Goal: Find specific page/section: Find specific page/section

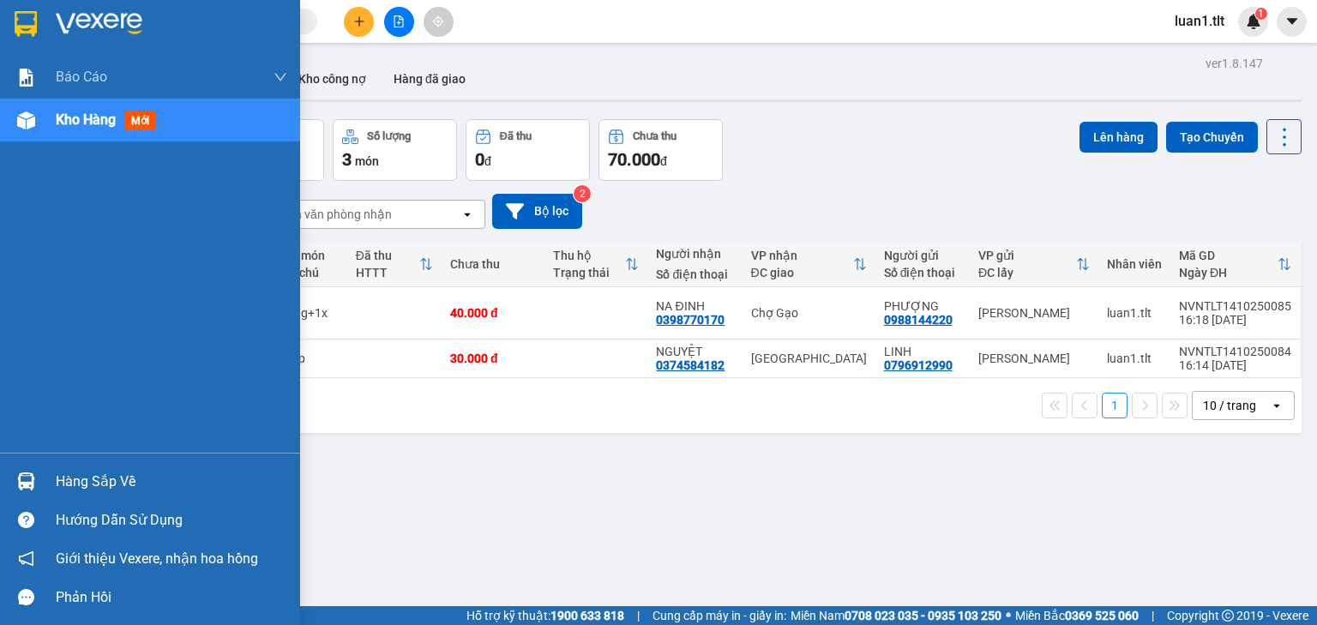
click at [15, 15] on img at bounding box center [26, 24] width 22 height 26
click at [27, 470] on div at bounding box center [26, 481] width 30 height 30
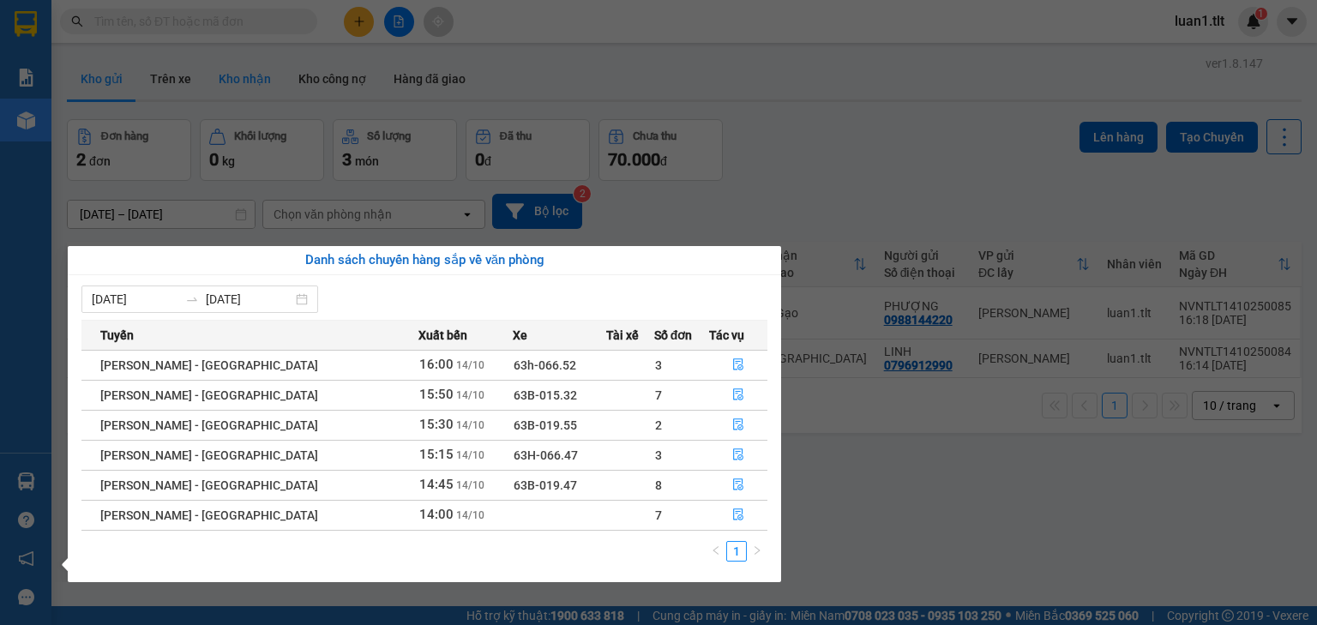
drag, startPoint x: 875, startPoint y: 477, endPoint x: 209, endPoint y: 96, distance: 767.1
click at [875, 477] on section "Kết quả tìm kiếm ( 0 ) Bộ lọc Ngày tạo đơn gần nhất No Data luan1.tlt 1 Báo cáo…" at bounding box center [658, 312] width 1317 height 625
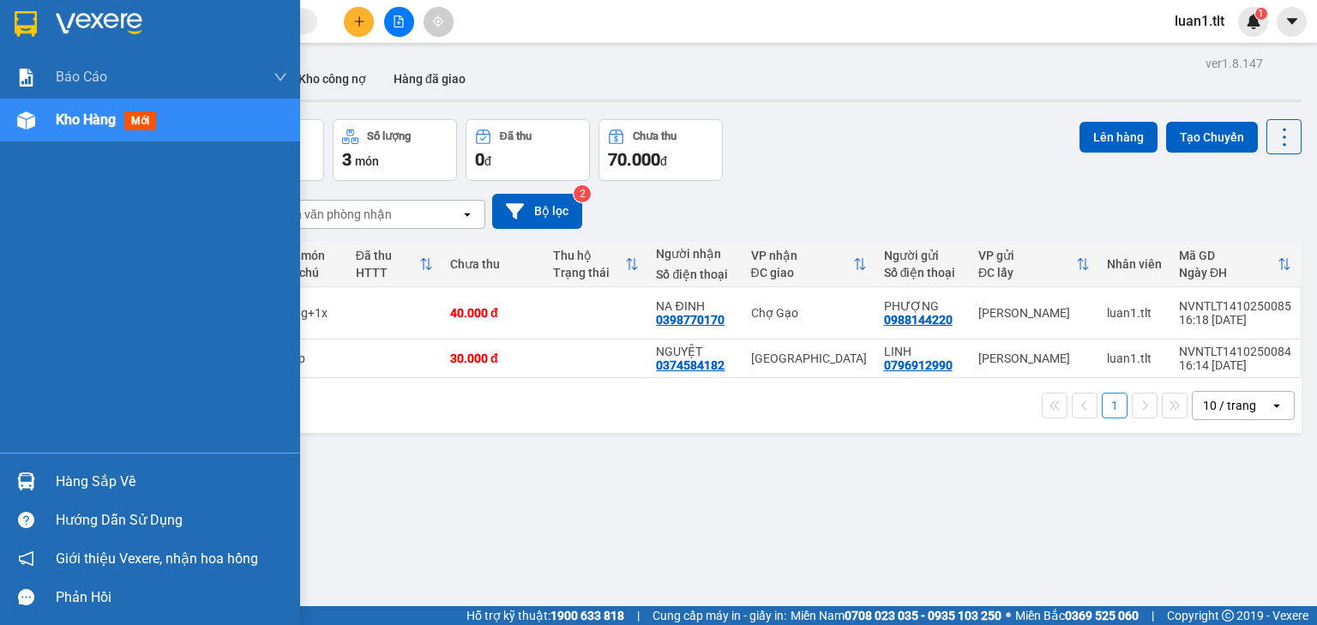
click at [36, 488] on div at bounding box center [26, 481] width 30 height 30
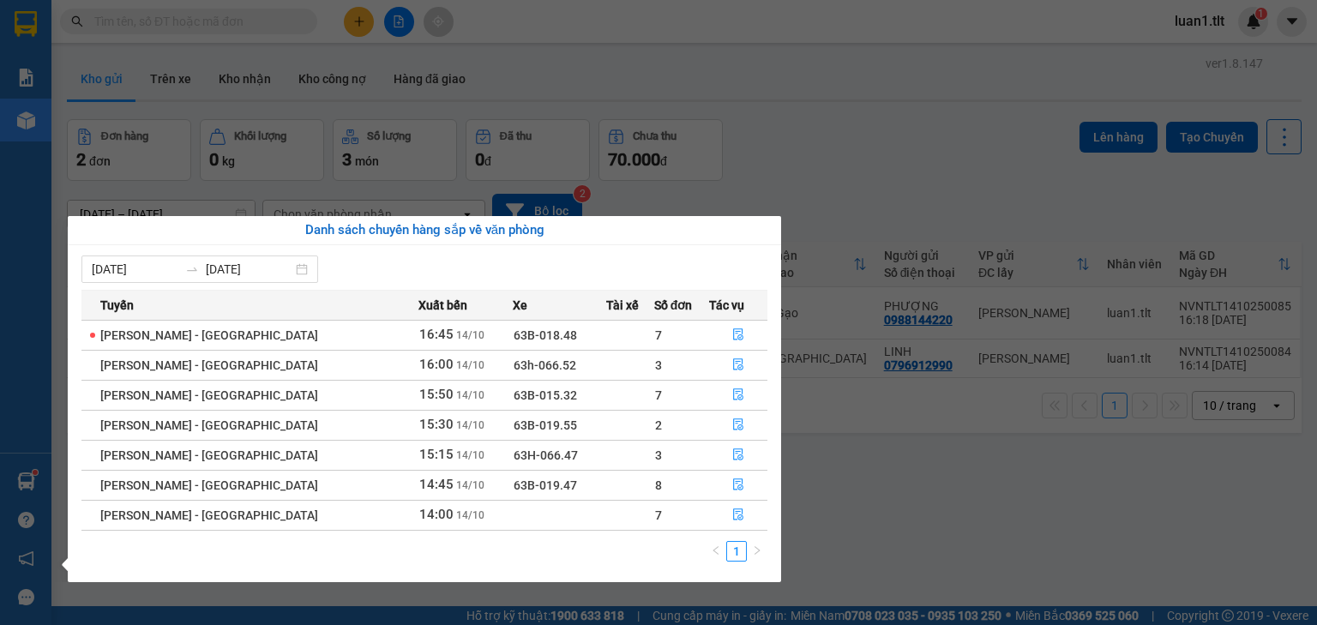
drag, startPoint x: 857, startPoint y: 462, endPoint x: 710, endPoint y: 375, distance: 171.0
click at [857, 461] on section "Kết quả tìm kiếm ( 0 ) Bộ lọc Ngày tạo đơn gần nhất No Data luan1.tlt 1 Báo cáo…" at bounding box center [658, 312] width 1317 height 625
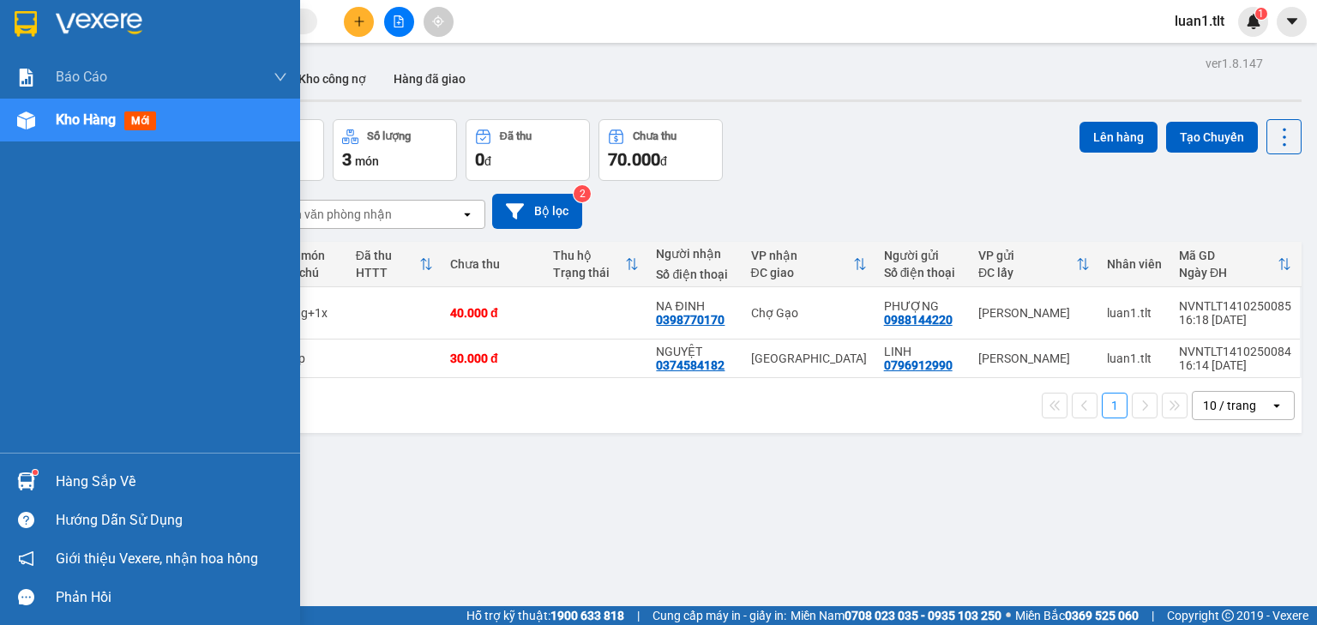
click at [38, 480] on div at bounding box center [26, 481] width 30 height 30
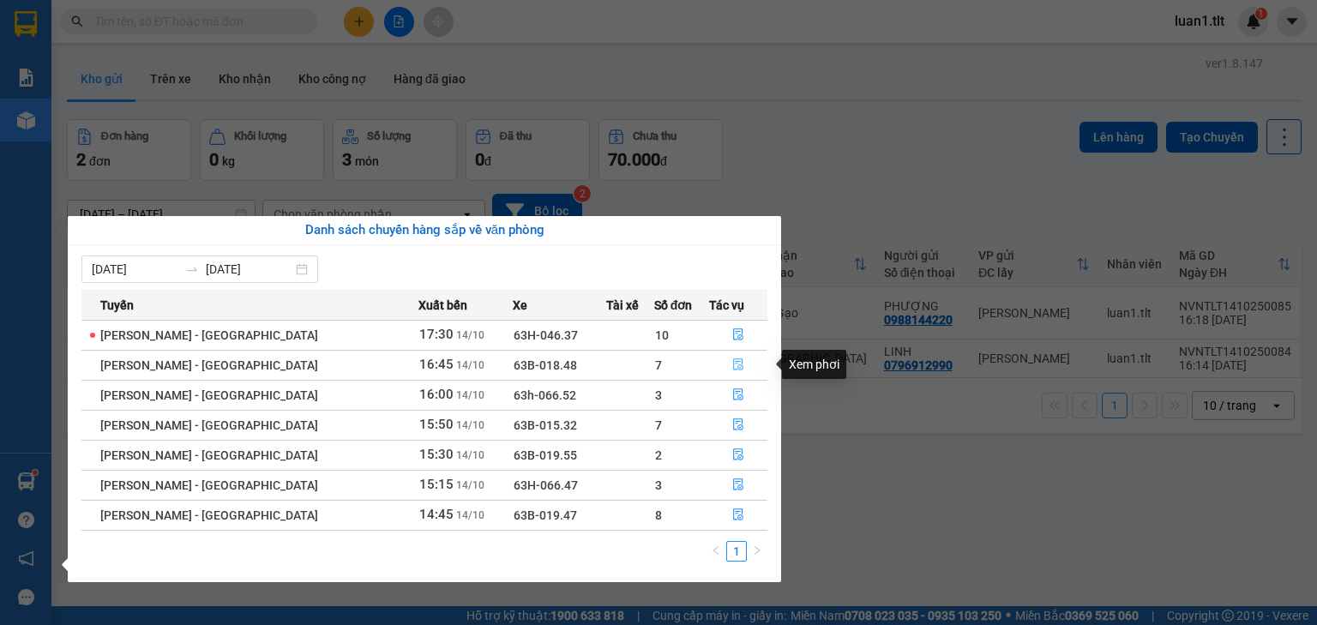
click at [732, 368] on icon "file-done" at bounding box center [738, 364] width 12 height 12
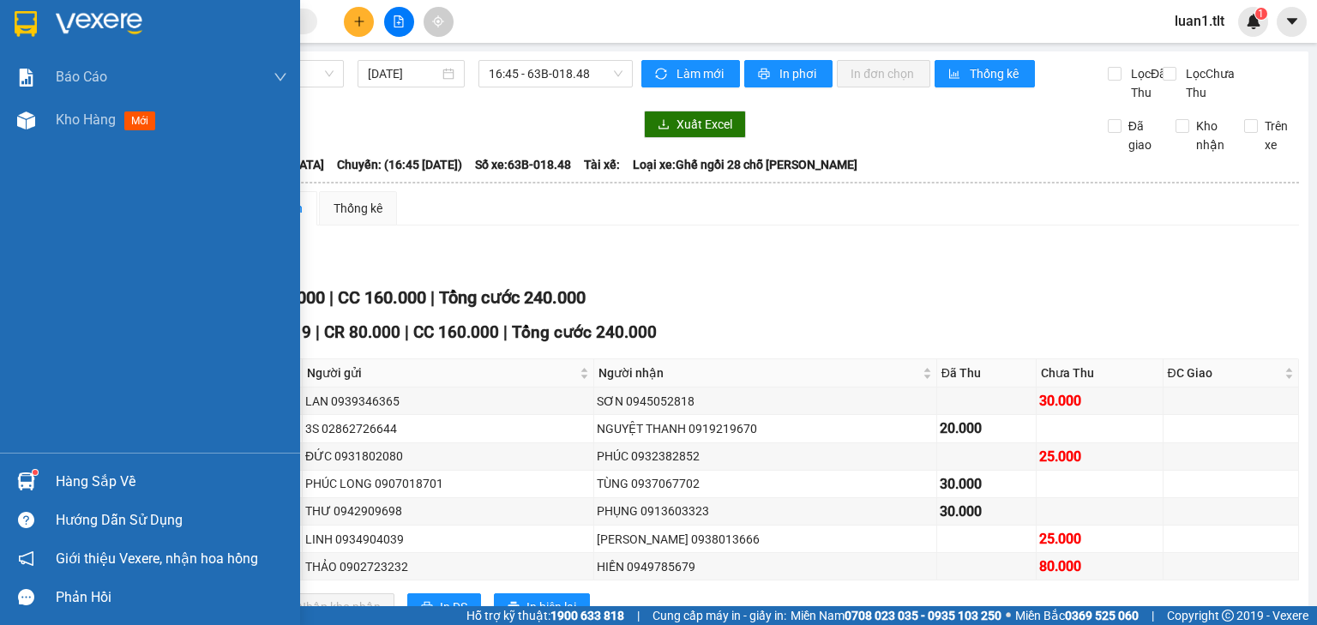
click at [31, 480] on img at bounding box center [26, 481] width 18 height 18
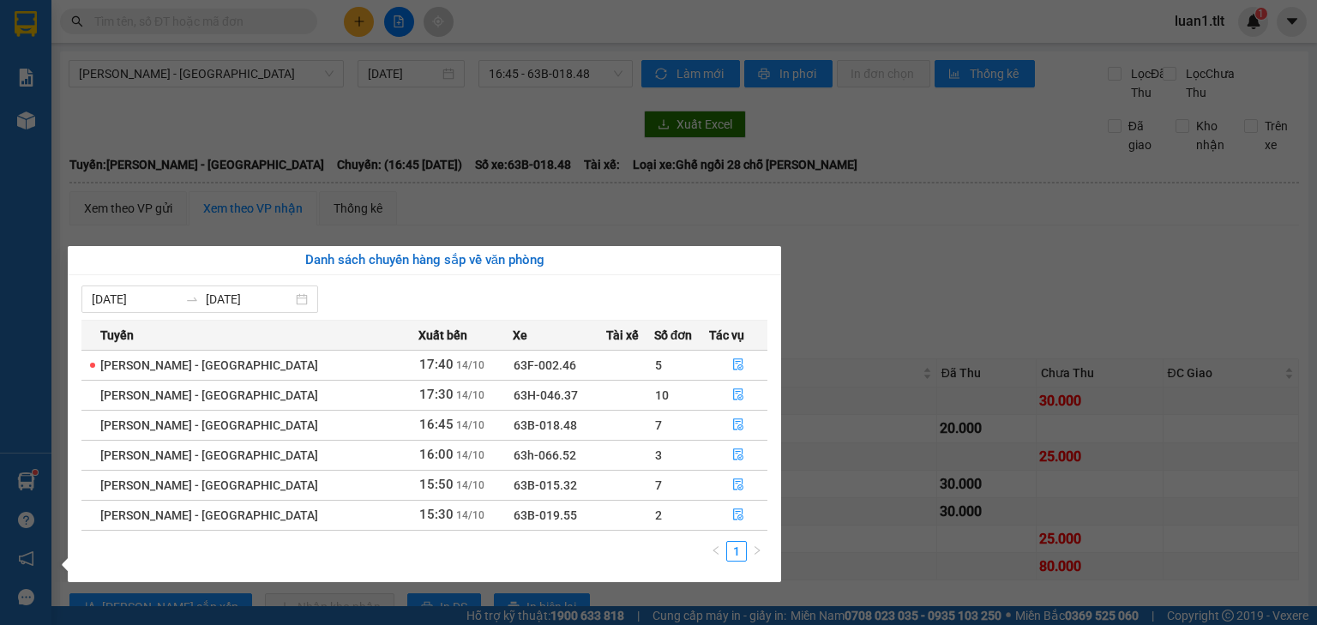
click at [825, 210] on section "Kết quả tìm kiếm ( 0 ) Bộ lọc Ngày tạo đơn gần nhất No Data luan1.tlt 1 Báo cáo…" at bounding box center [658, 312] width 1317 height 625
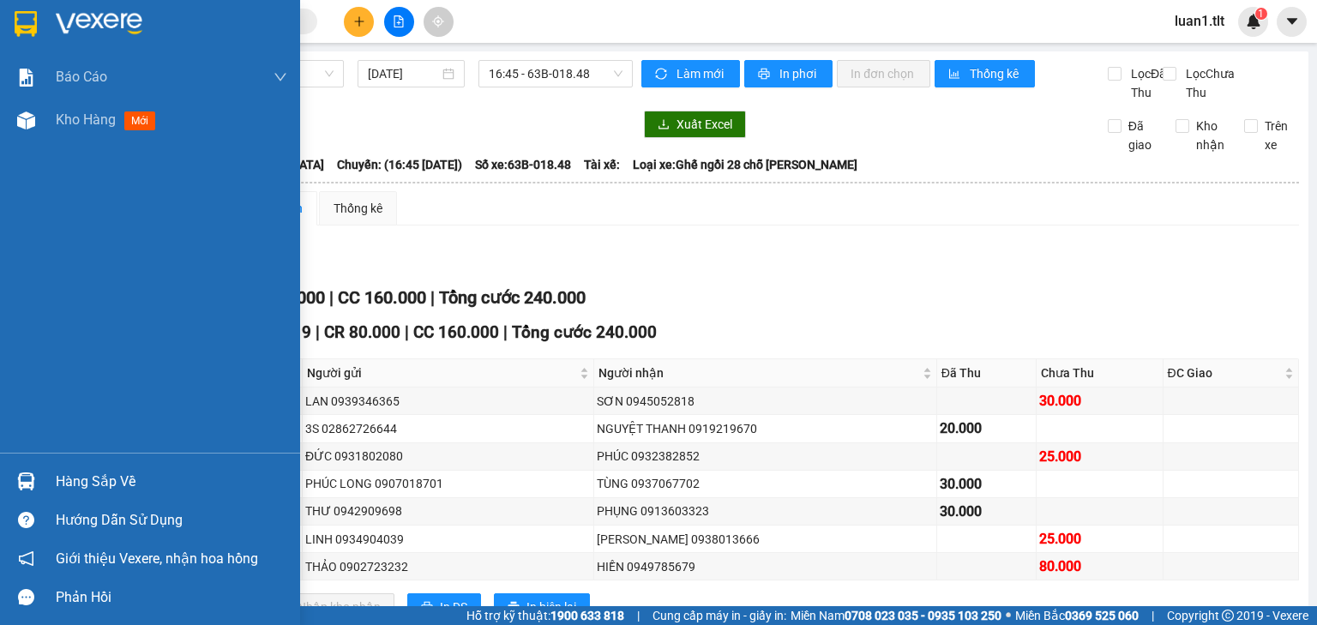
click at [33, 17] on img at bounding box center [26, 24] width 22 height 26
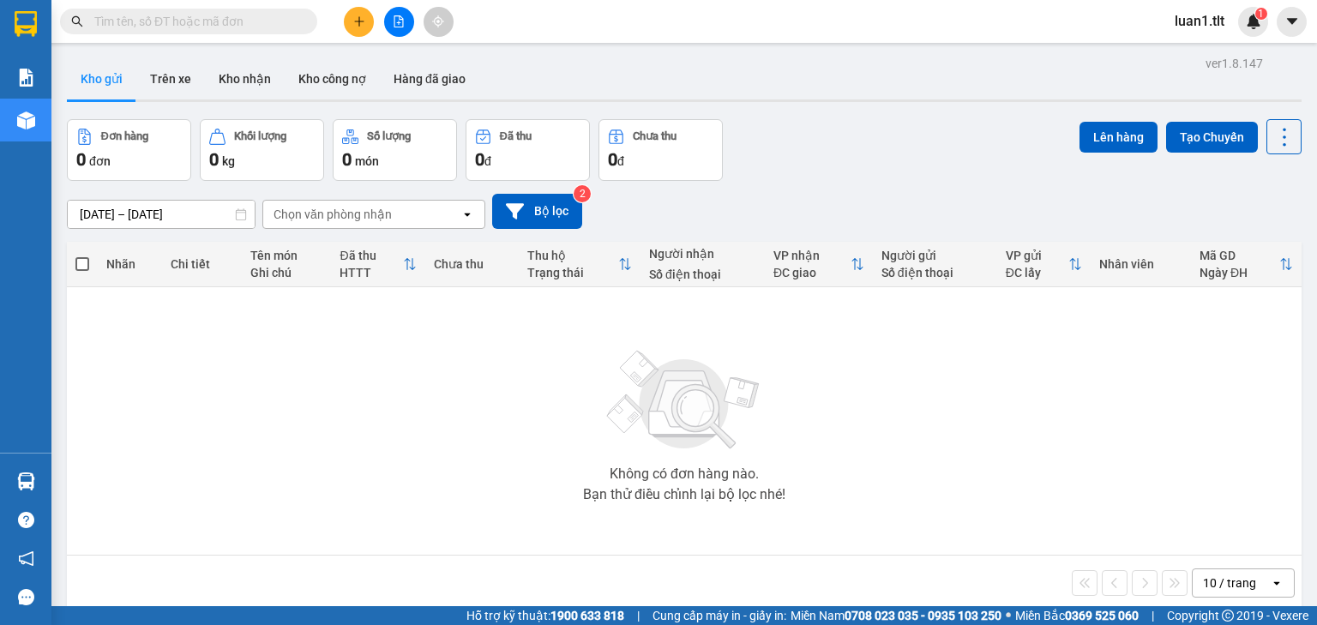
click at [216, 21] on input "text" at bounding box center [195, 21] width 202 height 19
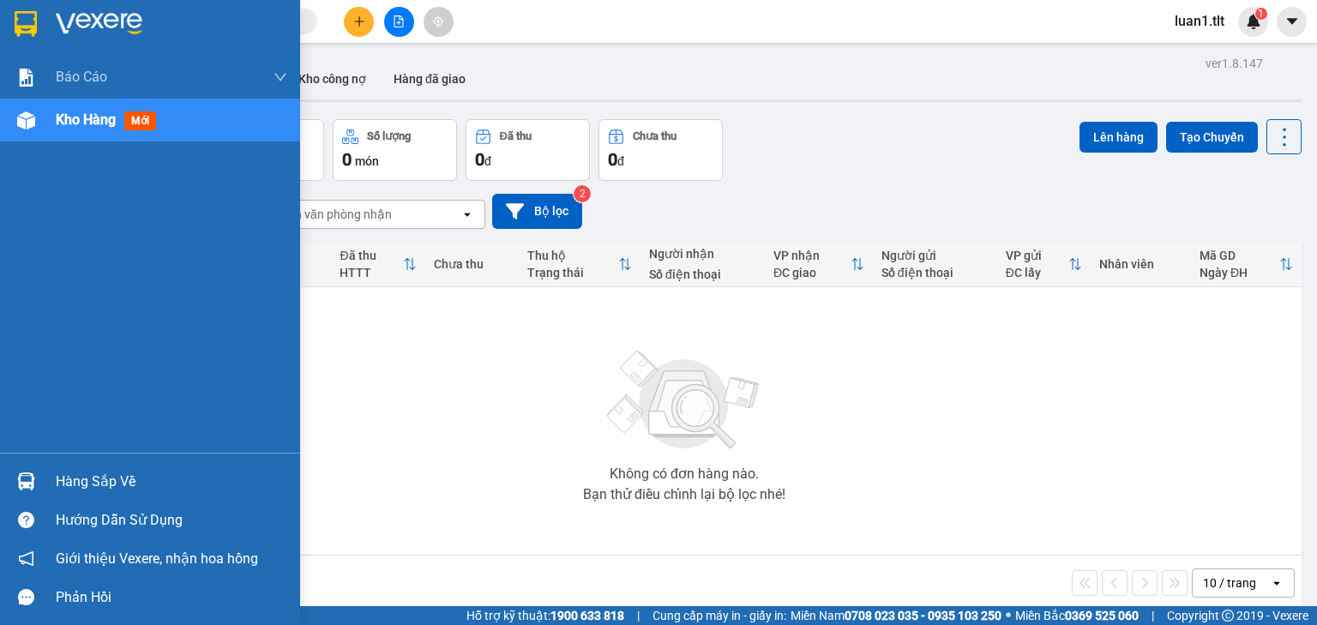
drag, startPoint x: 38, startPoint y: 15, endPoint x: 96, endPoint y: 165, distance: 160.9
click at [39, 15] on div at bounding box center [26, 24] width 30 height 30
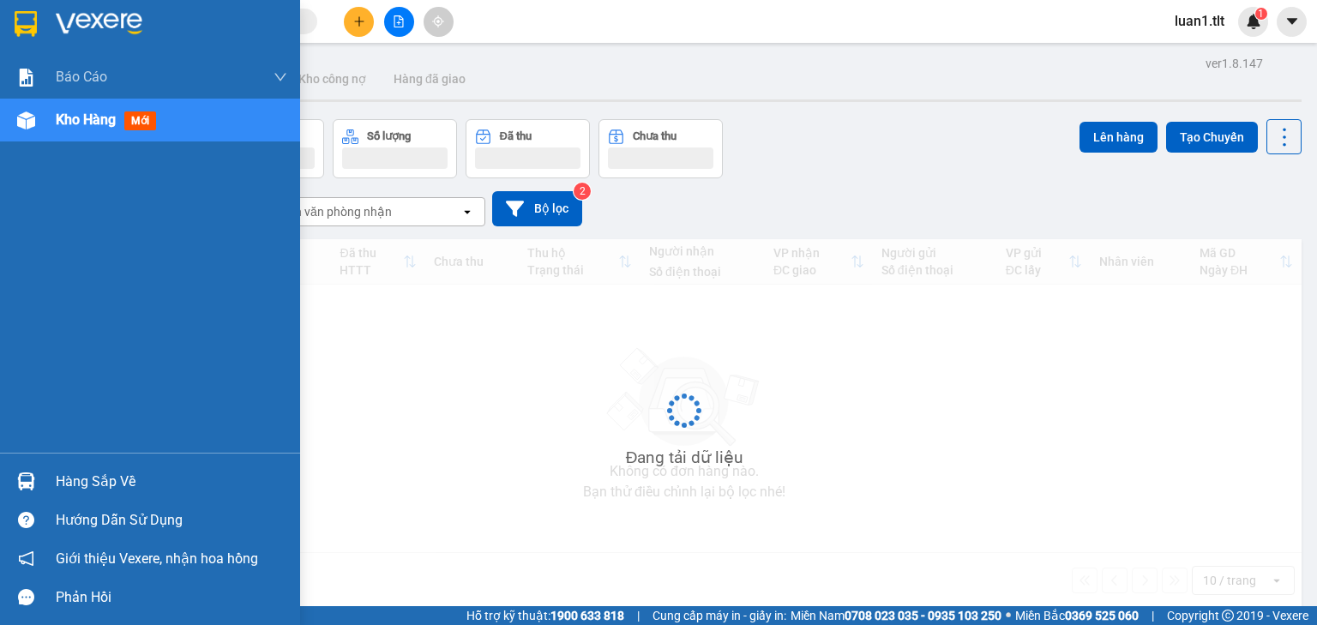
click at [43, 462] on div "Hàng sắp về" at bounding box center [150, 481] width 300 height 39
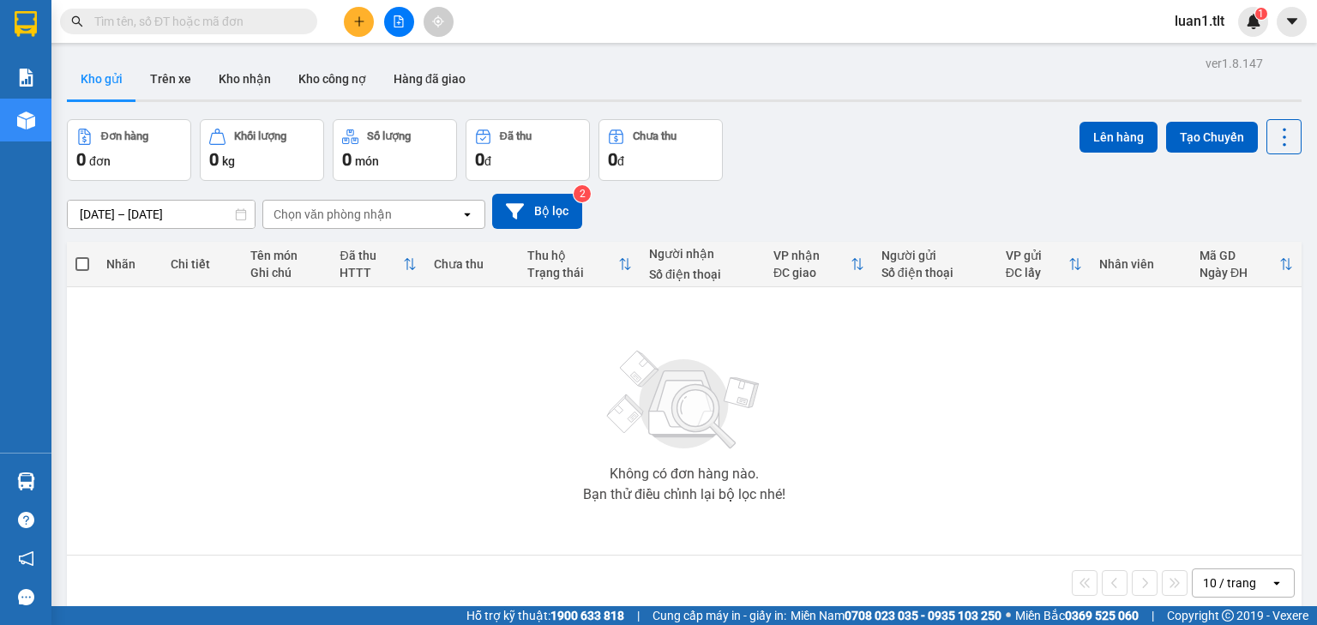
drag, startPoint x: 897, startPoint y: 485, endPoint x: 567, endPoint y: 297, distance: 379.7
click at [897, 484] on section "Kết quả tìm kiếm ( 0 ) Bộ lọc Ngày tạo đơn gần nhất No Data luan1.tlt 1 Báo cáo…" at bounding box center [658, 312] width 1317 height 625
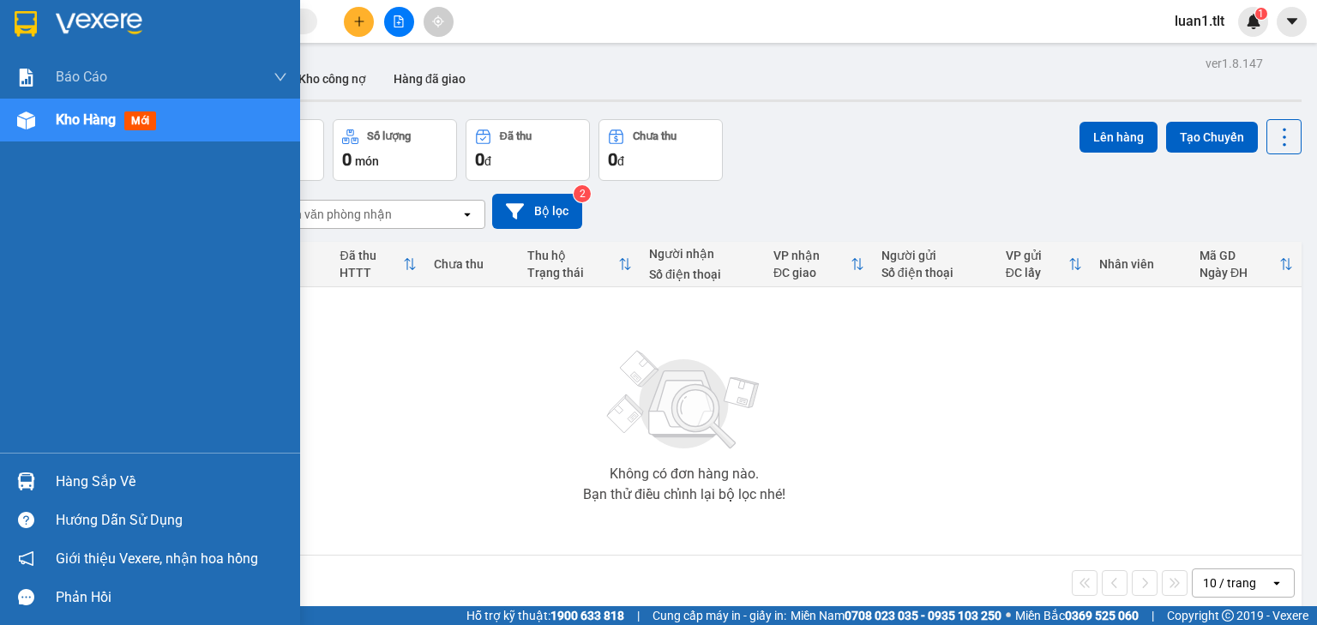
click at [39, 29] on div at bounding box center [26, 24] width 30 height 30
